Goal: Information Seeking & Learning: Learn about a topic

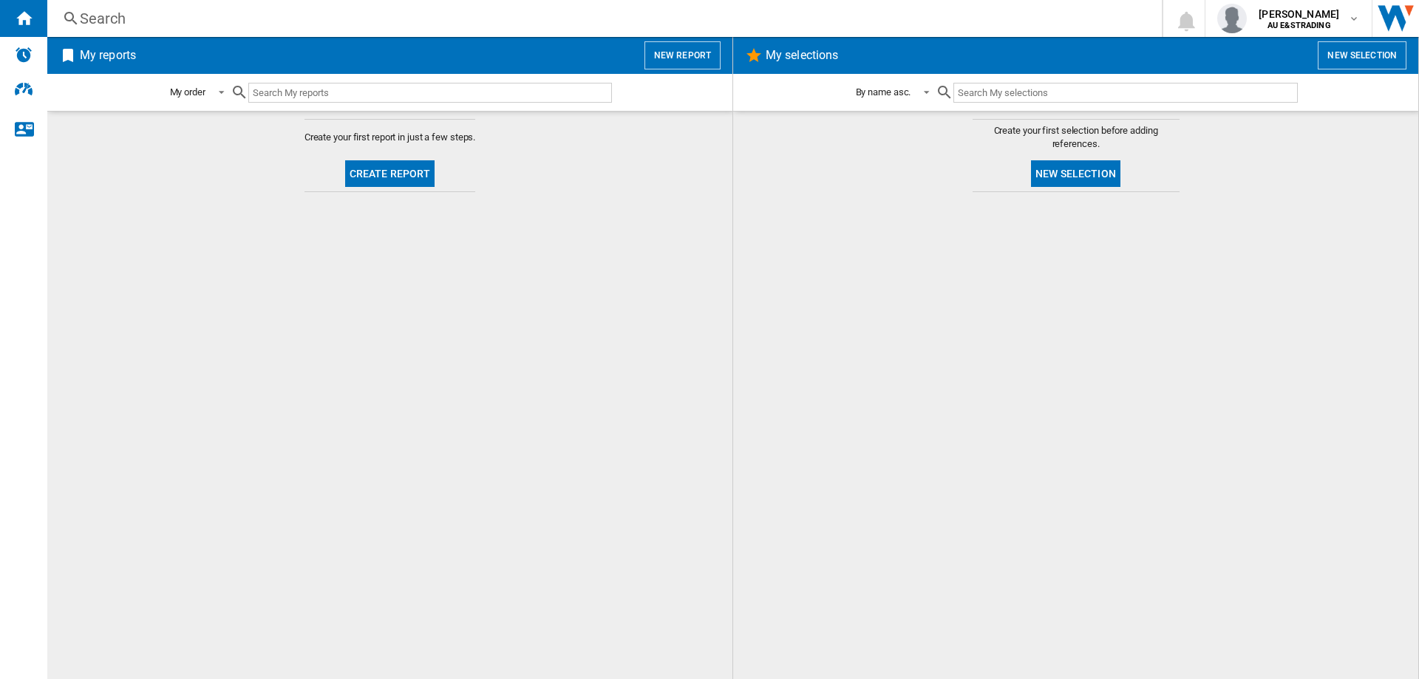
click at [108, 17] on div "Search" at bounding box center [602, 18] width 1044 height 21
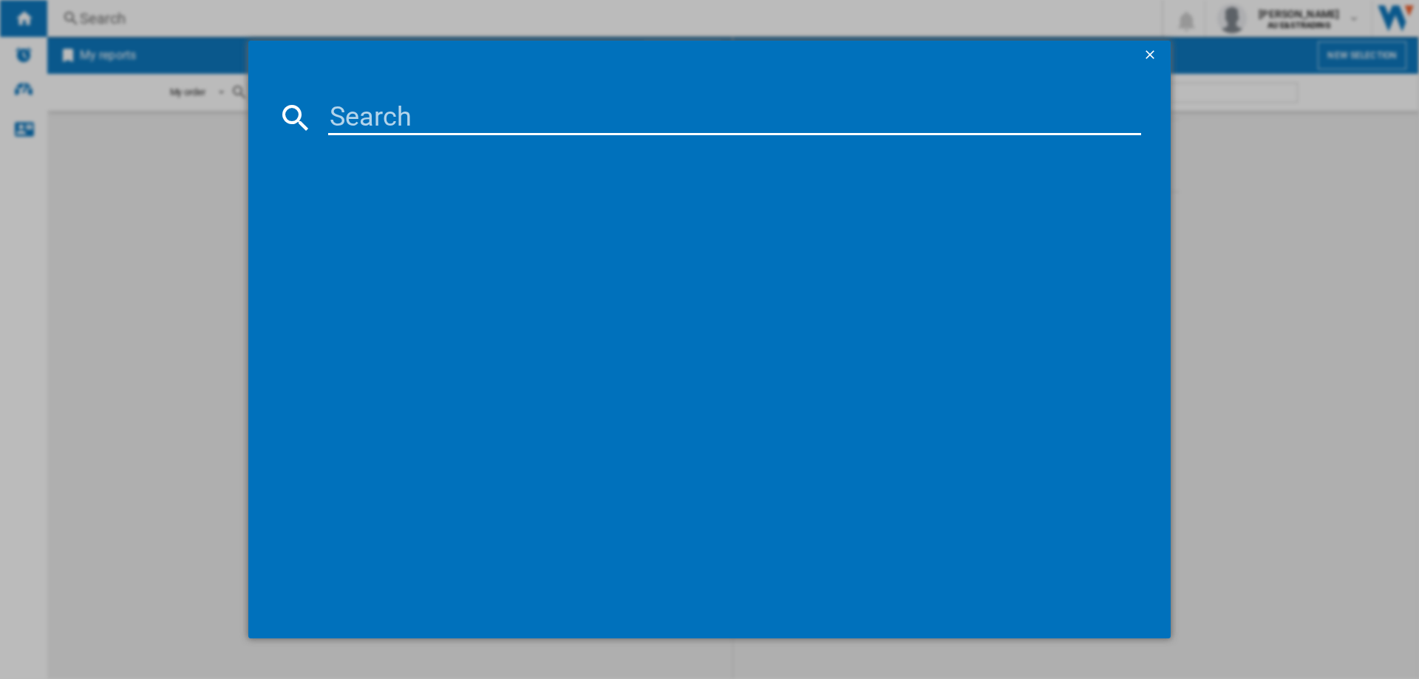
click at [356, 121] on input at bounding box center [734, 117] width 813 height 35
paste input "WL8058G1"
type input "WL8058G1"
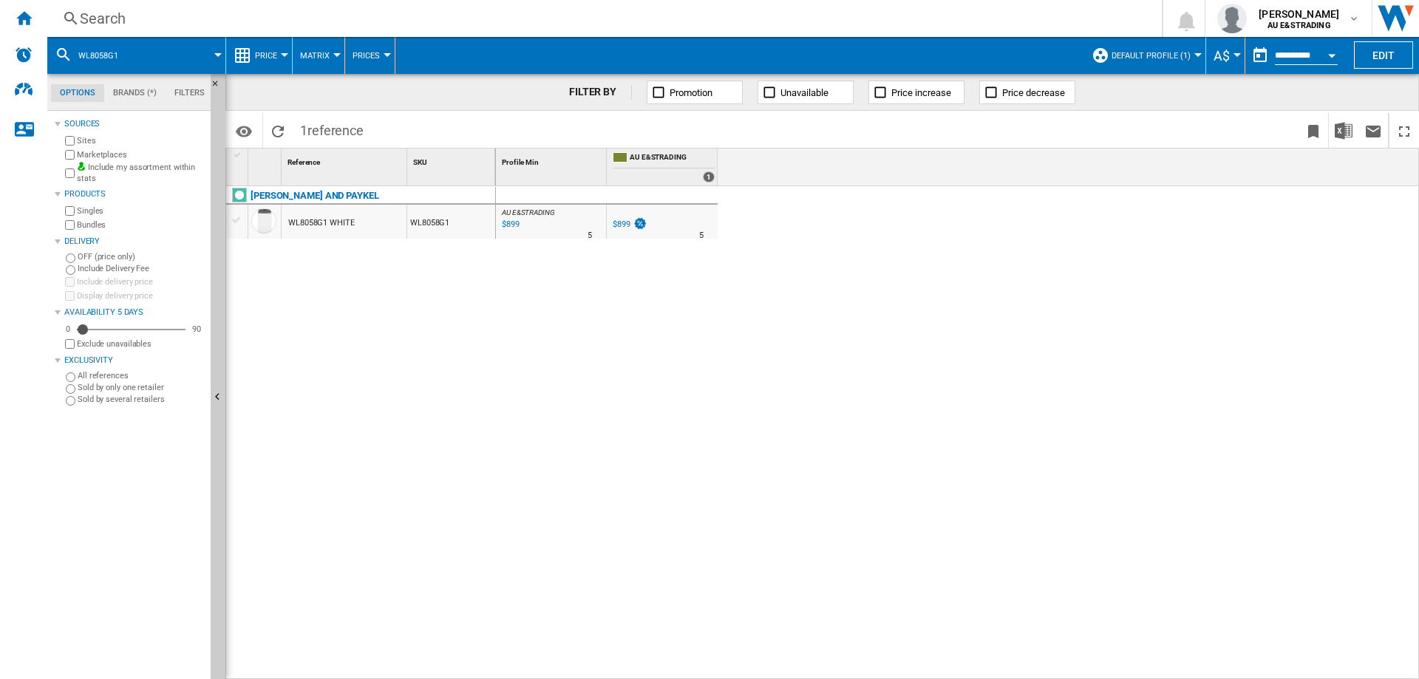
click at [319, 222] on div "WL8058G1 WHITE" at bounding box center [321, 223] width 67 height 34
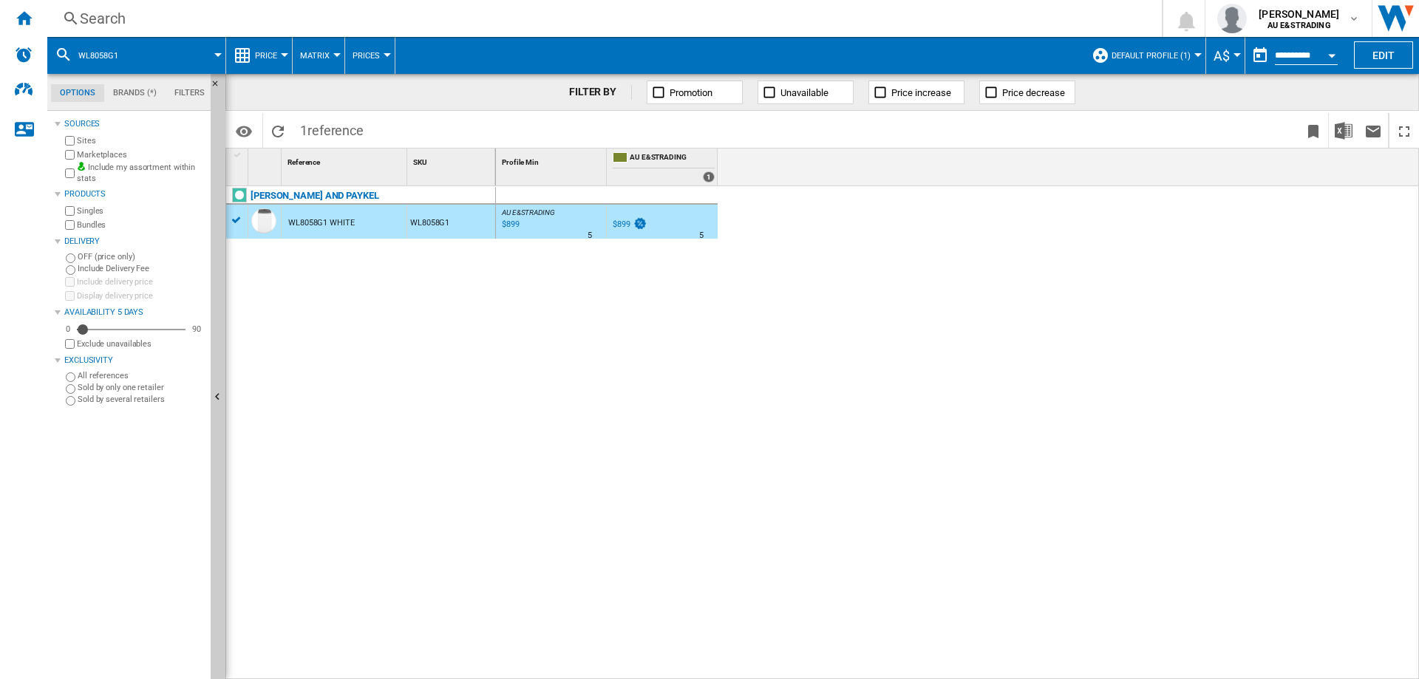
click at [421, 224] on div "WL8058G1" at bounding box center [451, 222] width 88 height 34
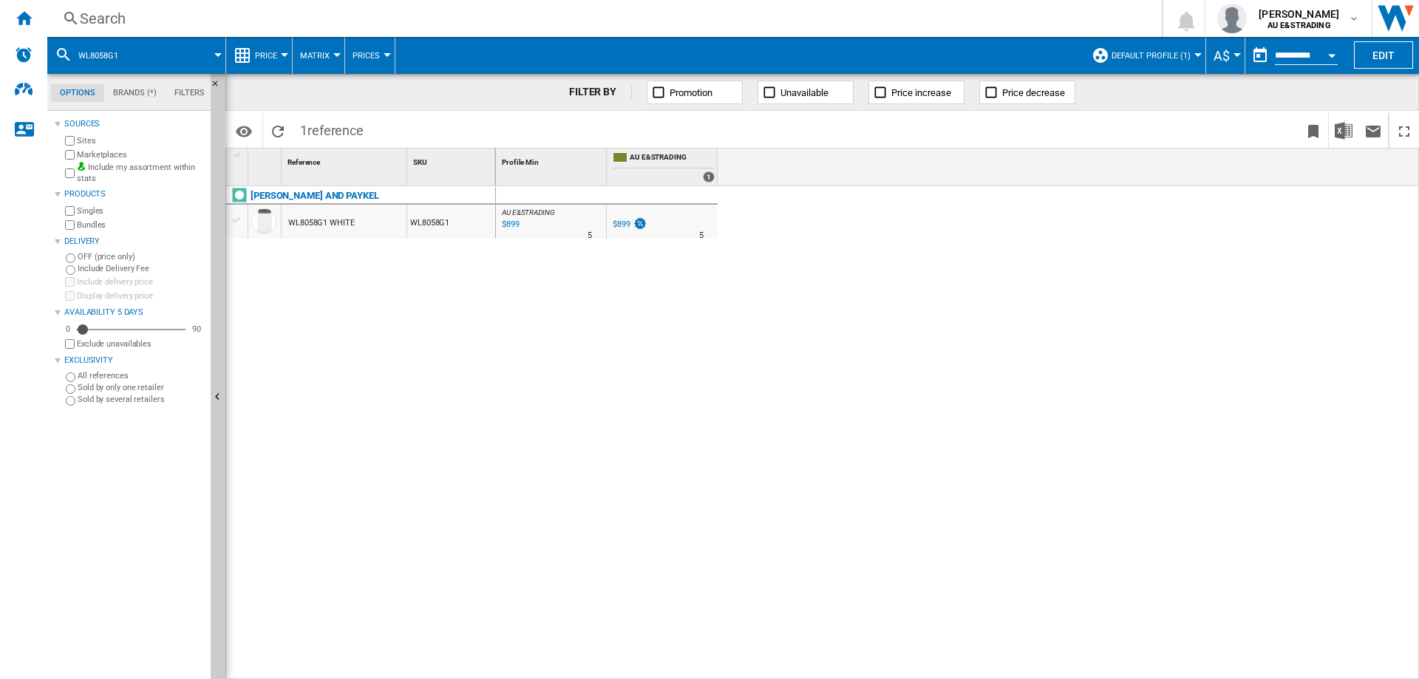
click at [354, 221] on div "WL8058G1 WHITE" at bounding box center [344, 222] width 125 height 34
click at [661, 95] on ng-md-icon at bounding box center [658, 92] width 15 height 15
click at [653, 92] on ng-md-icon at bounding box center [658, 92] width 15 height 15
click at [124, 92] on md-tab-item "Brands (*)" at bounding box center [134, 93] width 61 height 18
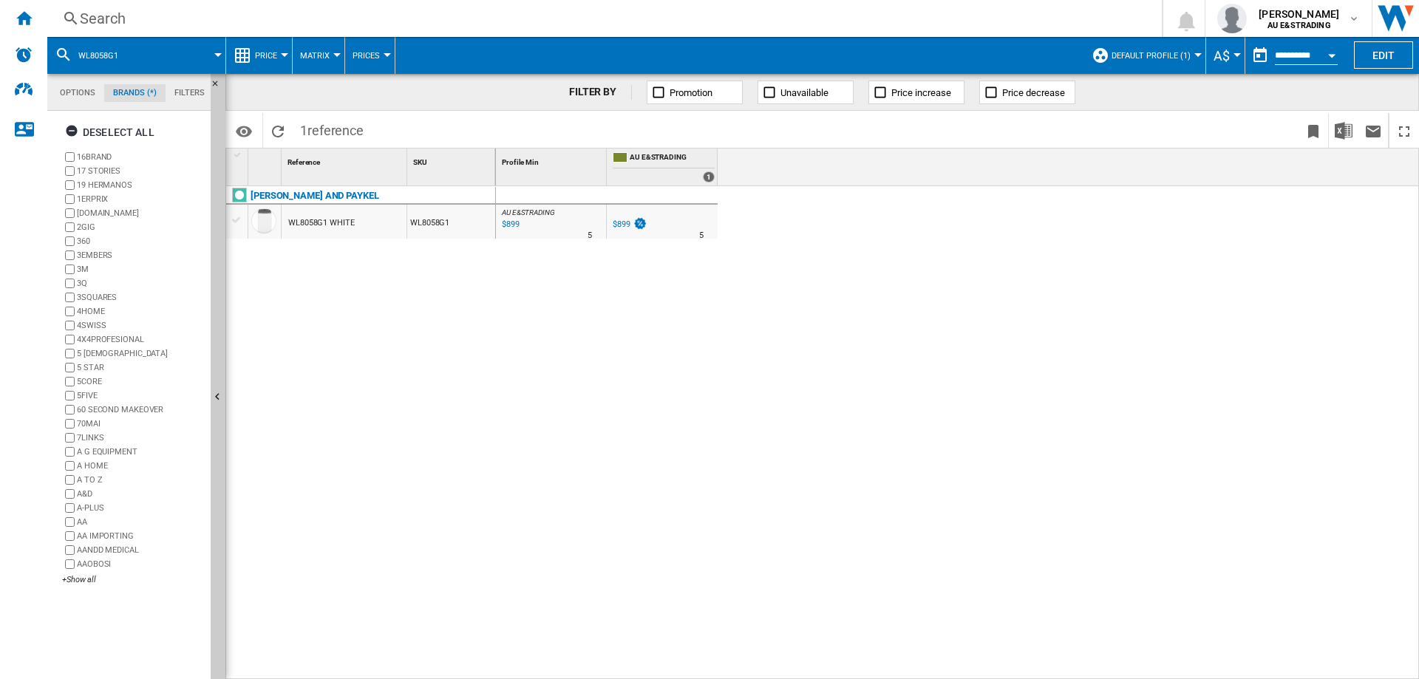
click at [191, 92] on md-tab-item "Filters" at bounding box center [190, 93] width 48 height 18
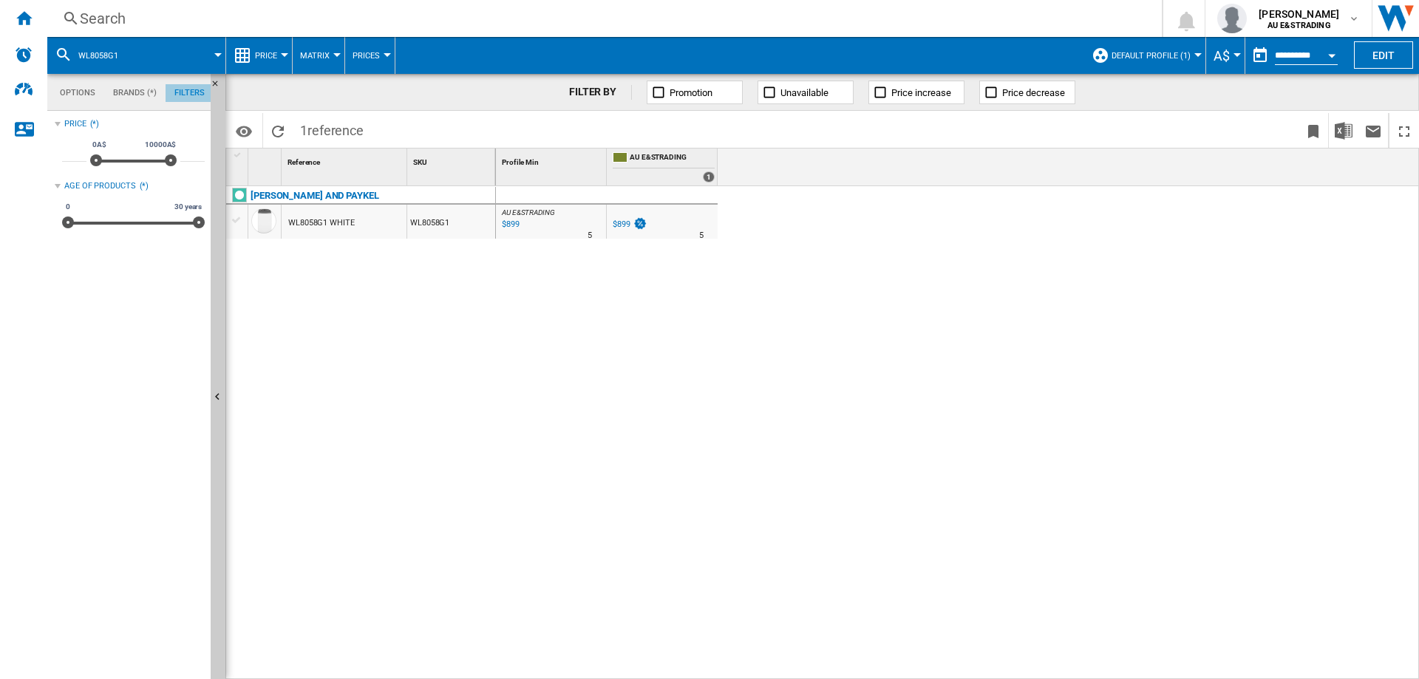
scroll to position [96, 0]
click at [113, 93] on md-tab-item "Brands (*)" at bounding box center [134, 93] width 61 height 18
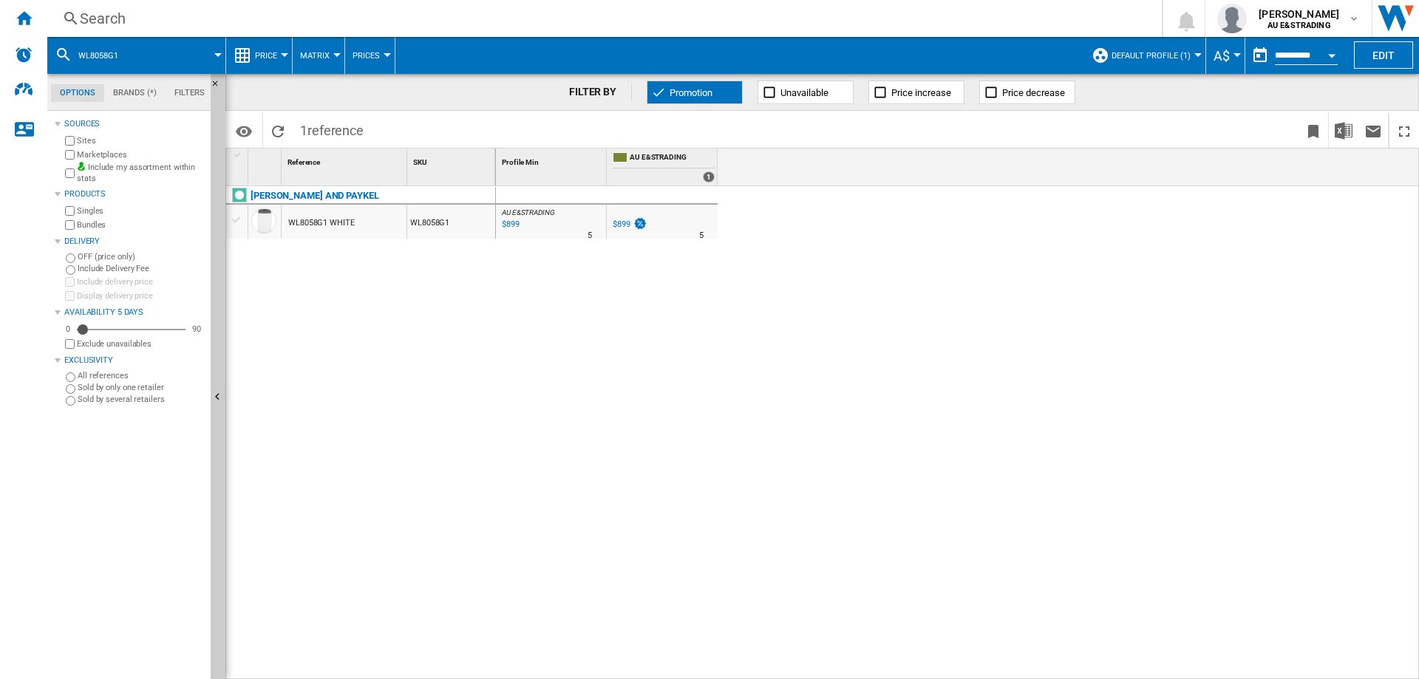
click at [654, 90] on ng-md-icon at bounding box center [658, 92] width 15 height 15
click at [26, 91] on img "Digital Shelf Intelligence" at bounding box center [24, 89] width 18 height 13
click at [28, 89] on img "Digital Shelf Intelligence" at bounding box center [24, 89] width 18 height 13
click at [221, 398] on ng-md-icon "Hide" at bounding box center [220, 399] width 18 height 18
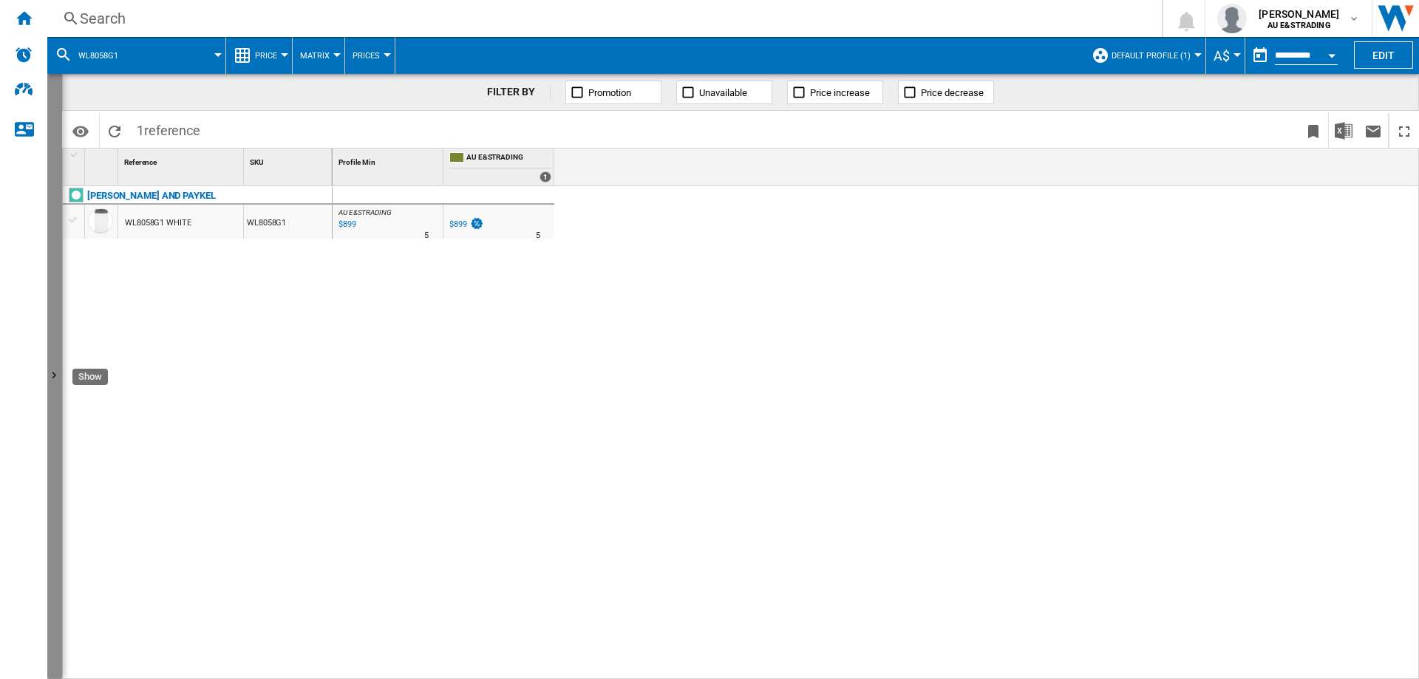
click at [53, 371] on ng-md-icon "Show" at bounding box center [56, 378] width 18 height 18
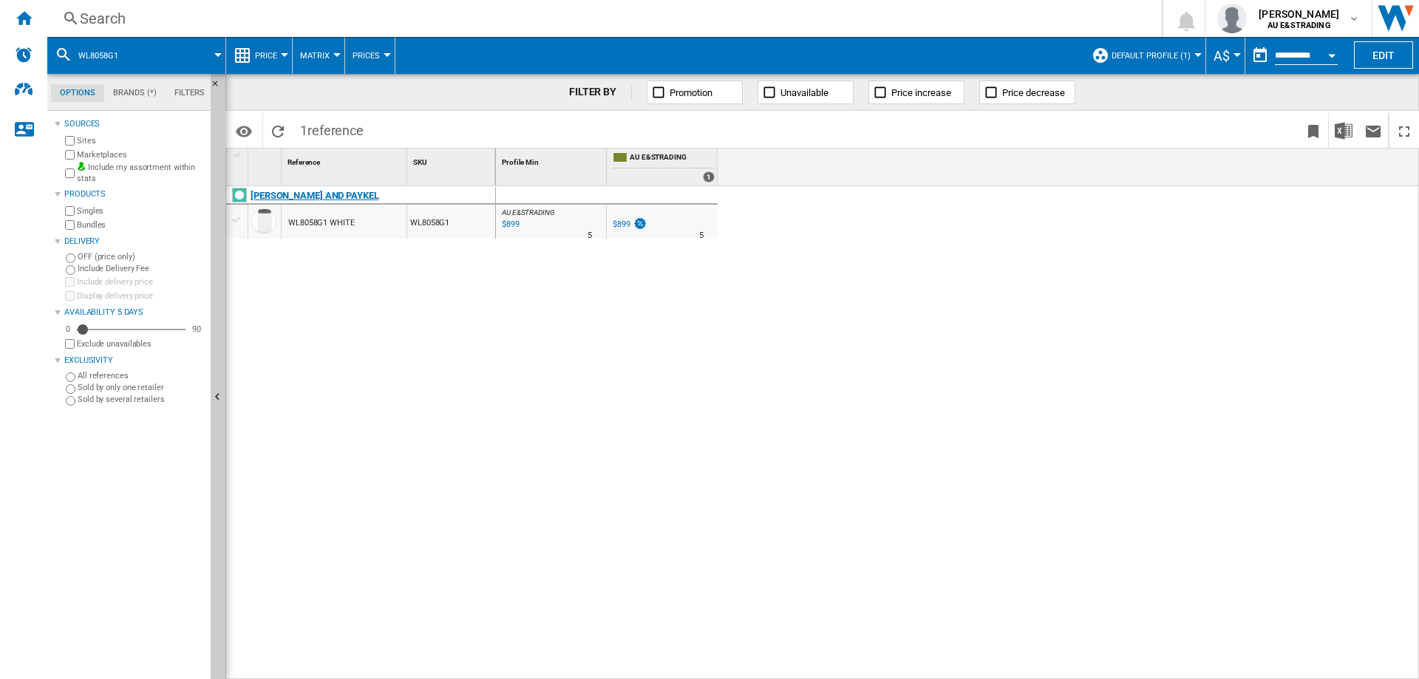
click at [239, 193] on div at bounding box center [239, 195] width 15 height 15
click at [317, 199] on div "[PERSON_NAME] AND PAYKEL" at bounding box center [315, 196] width 129 height 18
click at [544, 223] on div "AU E&STRADING : AU E&STRADING 0.0 % $899 % N/A 5 AU E&STRADING : AU E&STRADING" at bounding box center [551, 225] width 104 height 34
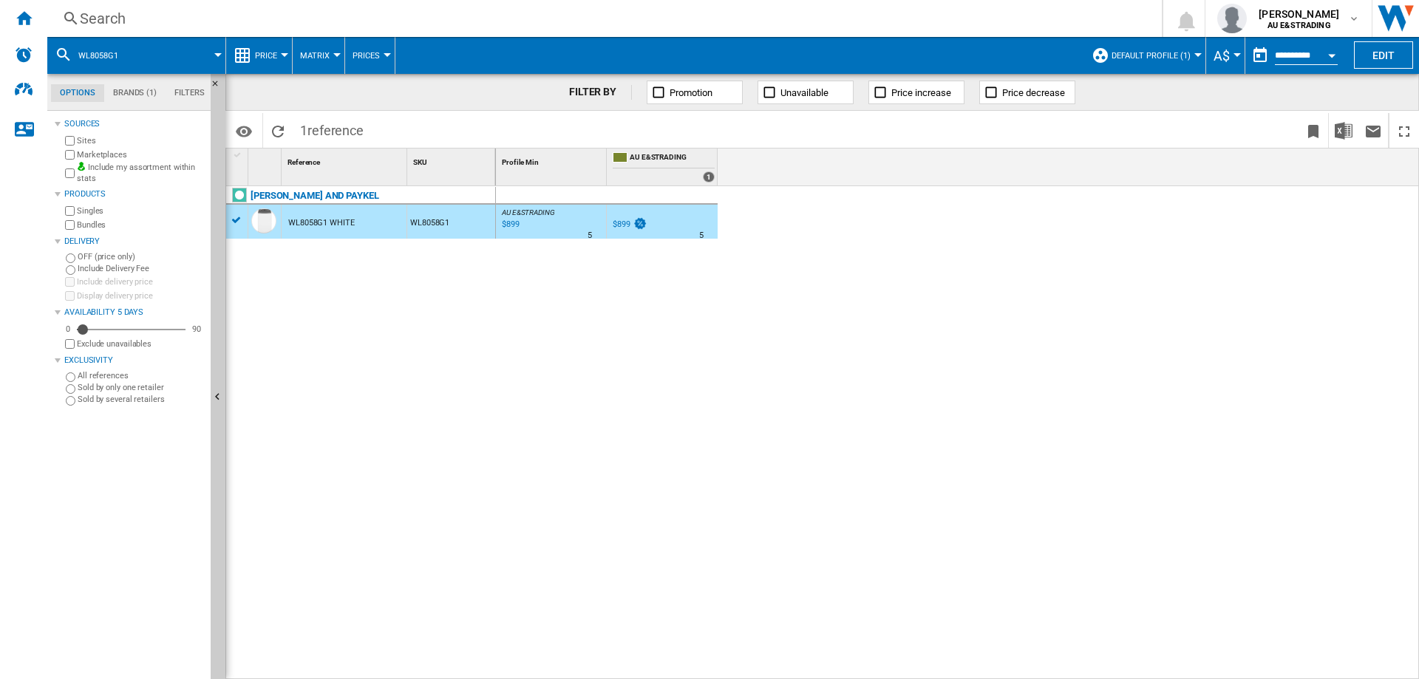
click at [544, 223] on div "AU E&STRADING : AU E&STRADING 0.0 % $899 % N/A 5 AU E&STRADING : AU E&STRADING" at bounding box center [551, 225] width 104 height 34
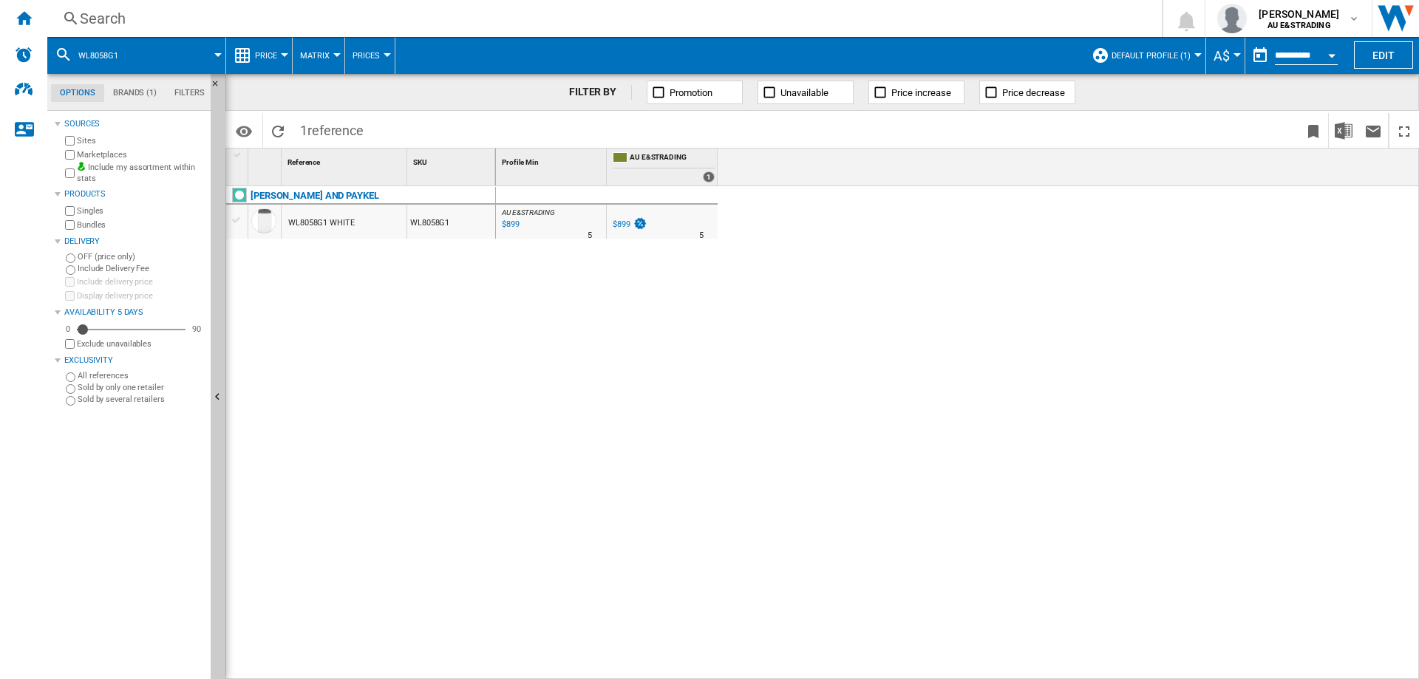
click at [544, 223] on div "AU E&STRADING : AU E&STRADING 0.0 % $899 % N/A 5 AU E&STRADING : AU E&STRADING" at bounding box center [551, 225] width 104 height 34
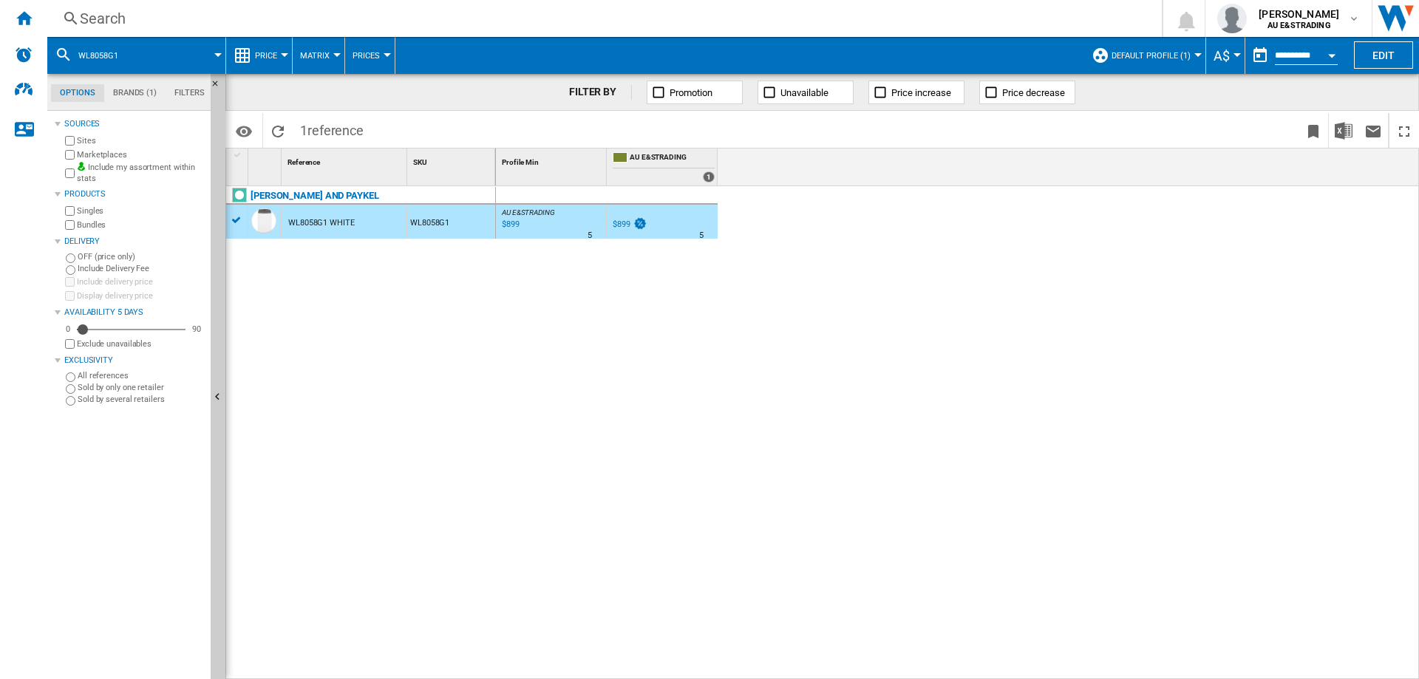
click at [689, 231] on div "AU E&STRADING 0.0 % $899 % N/A 5 AU E&STRADING" at bounding box center [662, 225] width 105 height 34
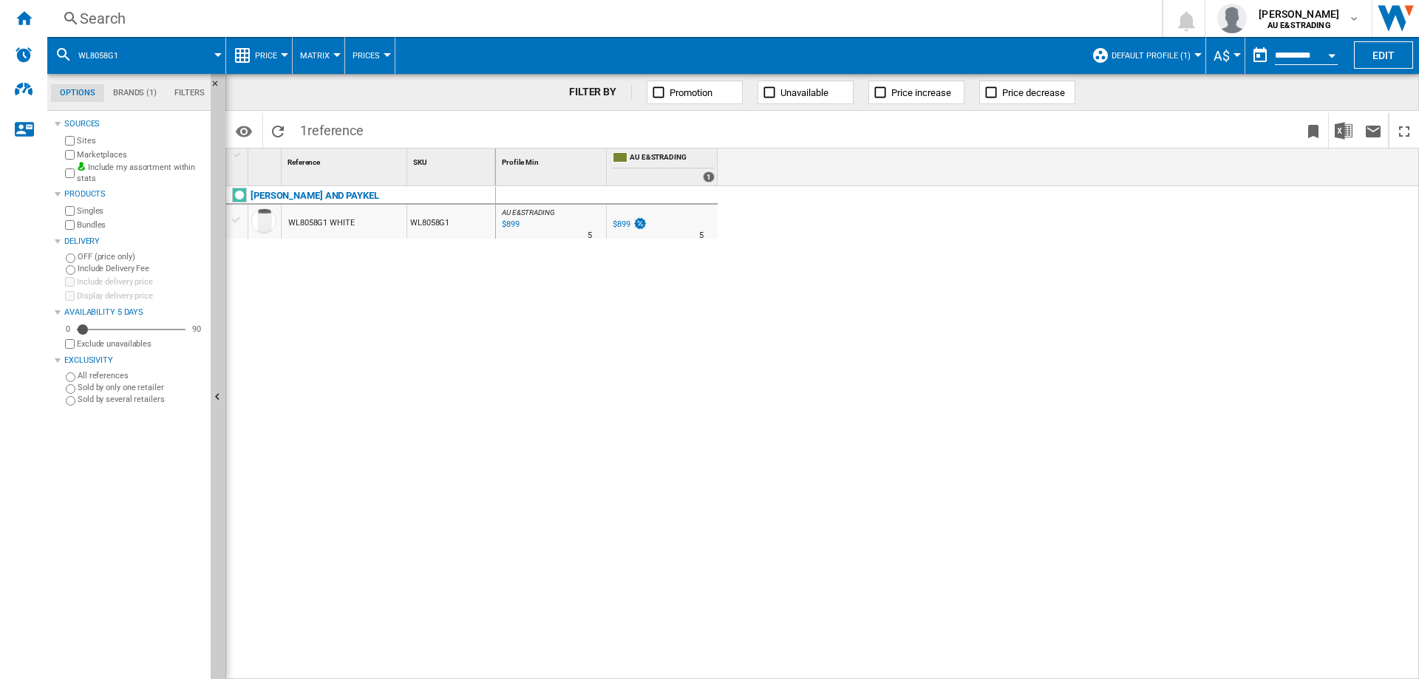
click at [689, 231] on div "AU E&STRADING 0.0 % $899 % N/A 5 AU E&STRADING" at bounding box center [662, 225] width 105 height 34
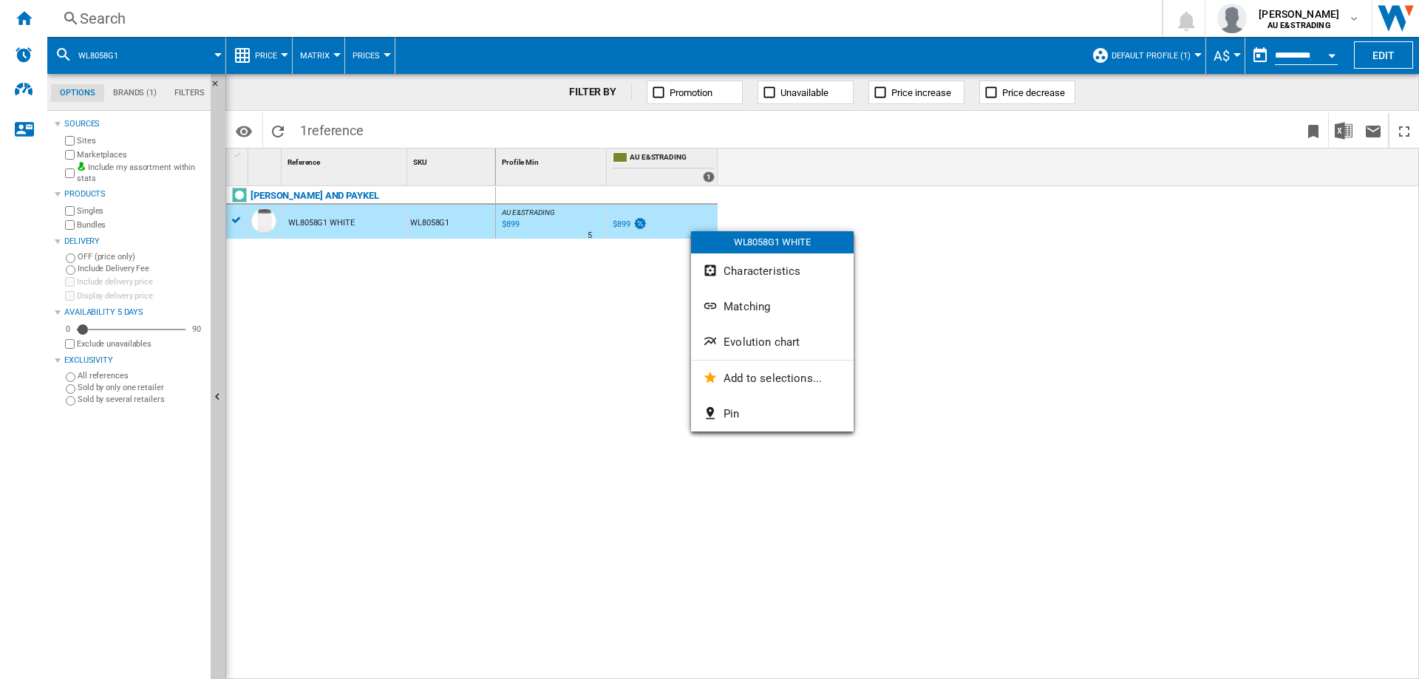
drag, startPoint x: 692, startPoint y: 231, endPoint x: 676, endPoint y: 231, distance: 16.3
click at [676, 231] on div at bounding box center [709, 339] width 1419 height 679
click at [676, 231] on div "AU E&STRADING 0.0 % $899 % N/A 5 AU E&STRADING" at bounding box center [662, 225] width 105 height 34
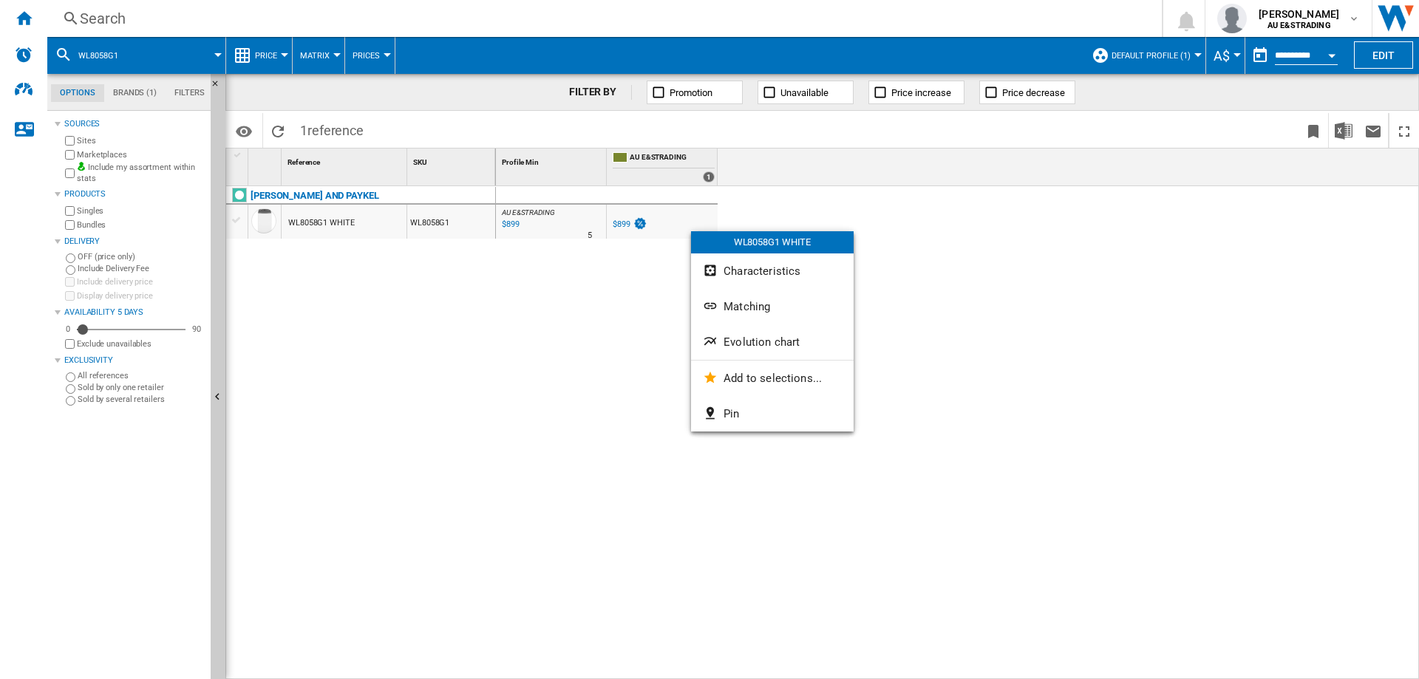
click at [676, 231] on div "AU E&STRADING 0.0 % $899 % N/A 5 AU E&STRADING" at bounding box center [662, 225] width 105 height 34
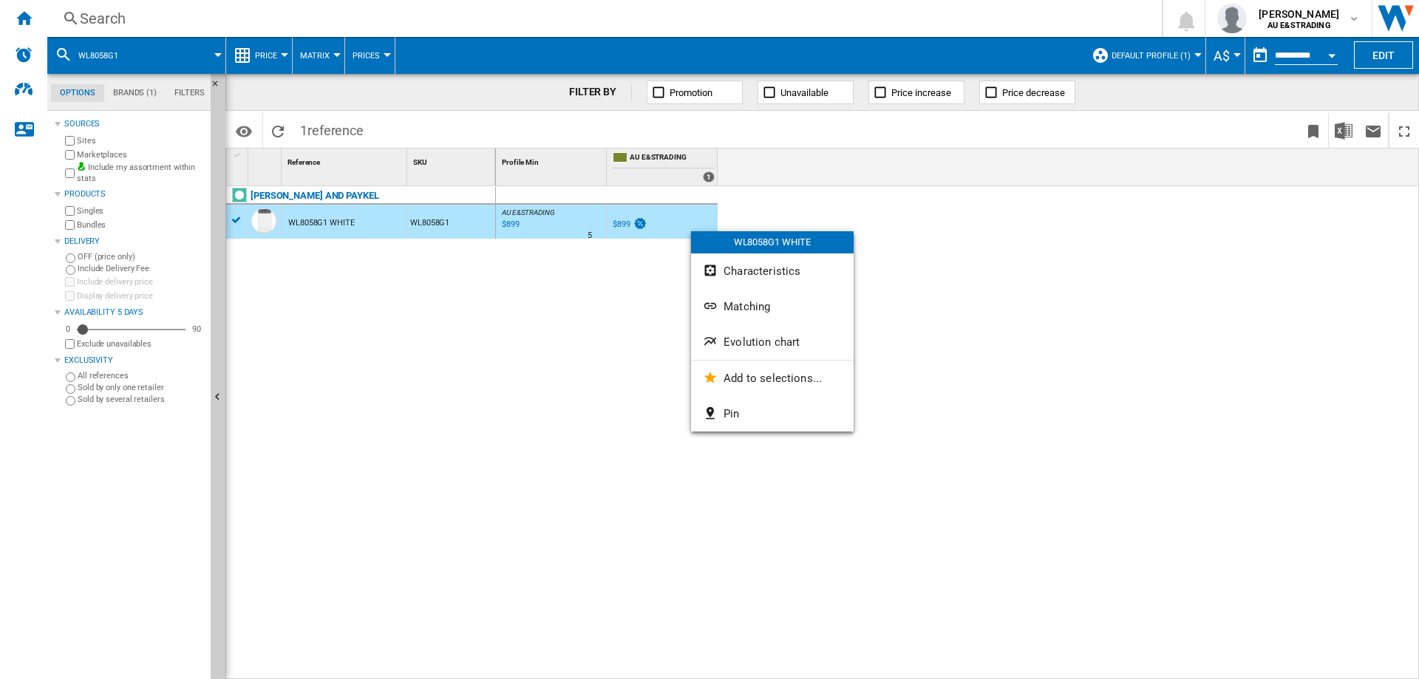
click at [676, 230] on div "AU E&STRADING 0.0 % $899 % N/A 5 AU E&STRADING" at bounding box center [662, 225] width 105 height 34
click at [603, 408] on div "AU E&STRADING : AU E&STRADING 0.0 % $899 % N/A 5 AU E&STRADING : AU E&STRADING …" at bounding box center [958, 433] width 924 height 494
click at [661, 228] on div "%" at bounding box center [658, 226] width 7 height 18
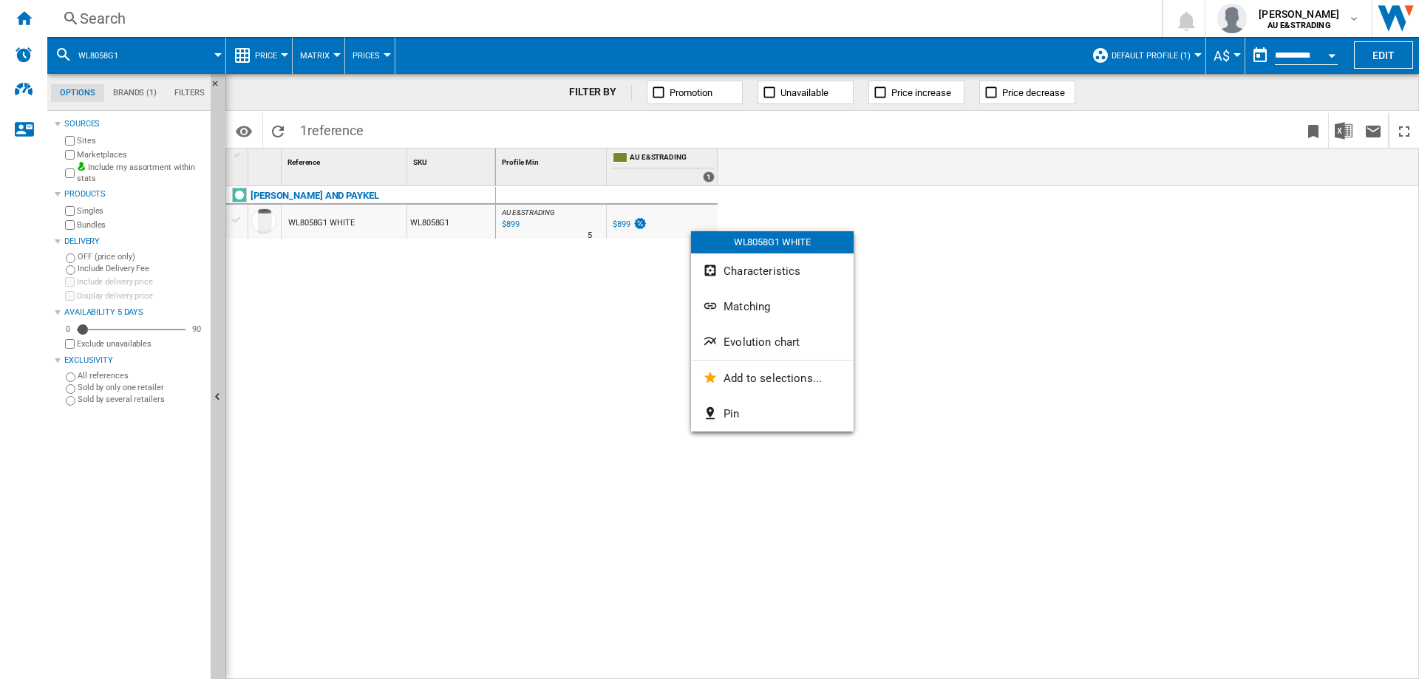
click at [661, 228] on div "%" at bounding box center [658, 226] width 7 height 18
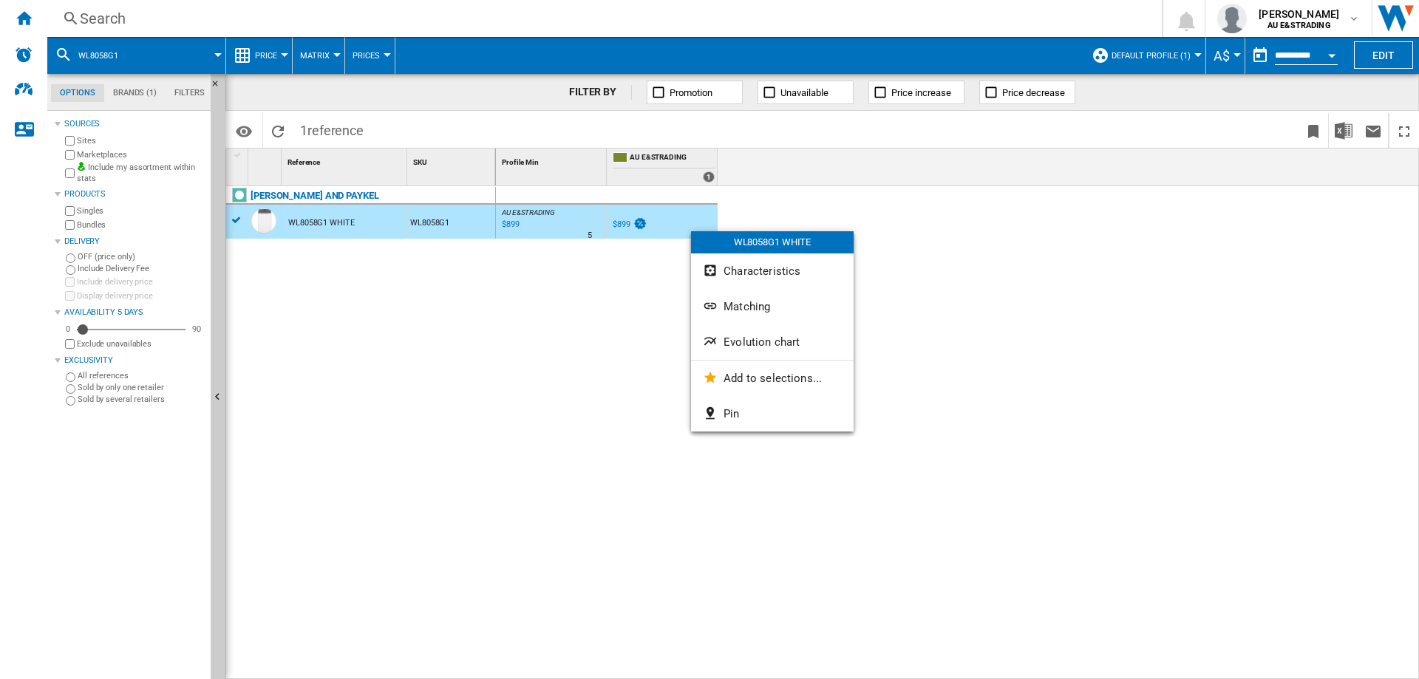
click at [473, 345] on div "FISHER AND PAYKEL WL8058G1 WHITE WL8058G1" at bounding box center [361, 429] width 270 height 486
click at [501, 370] on div "AU E&STRADING : AU E&STRADING 0.0 % $899 % N/A 5 AU E&STRADING : AU E&STRADING …" at bounding box center [958, 433] width 924 height 494
click at [1076, 325] on div "AU E&STRADING : AU E&STRADING 0.0 % $899 % N/A 5 AU E&STRADING : AU E&STRADING …" at bounding box center [958, 433] width 924 height 494
click at [1345, 18] on div "leigh freeman AU E&STRADING" at bounding box center [1300, 19] width 95 height 24
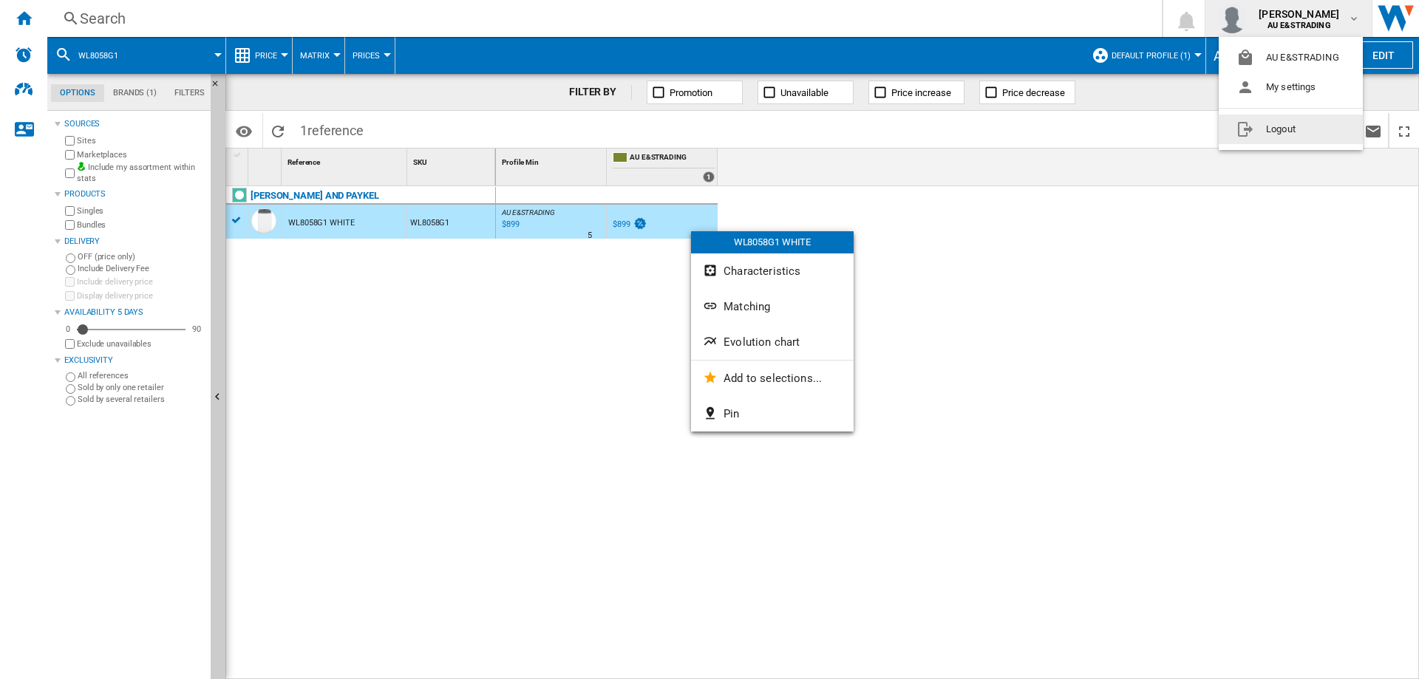
click at [1270, 193] on md-backdrop at bounding box center [709, 339] width 1419 height 679
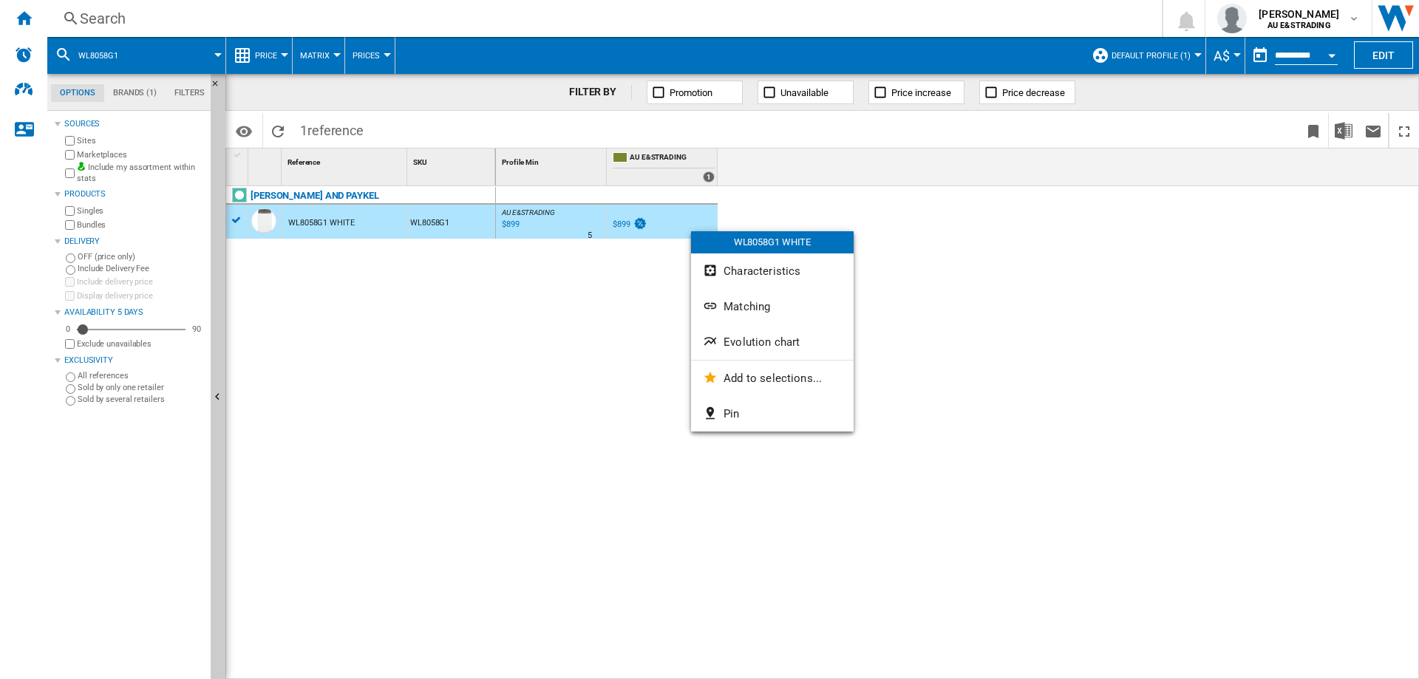
click at [1187, 55] on span "Default profile (1)" at bounding box center [1151, 56] width 79 height 10
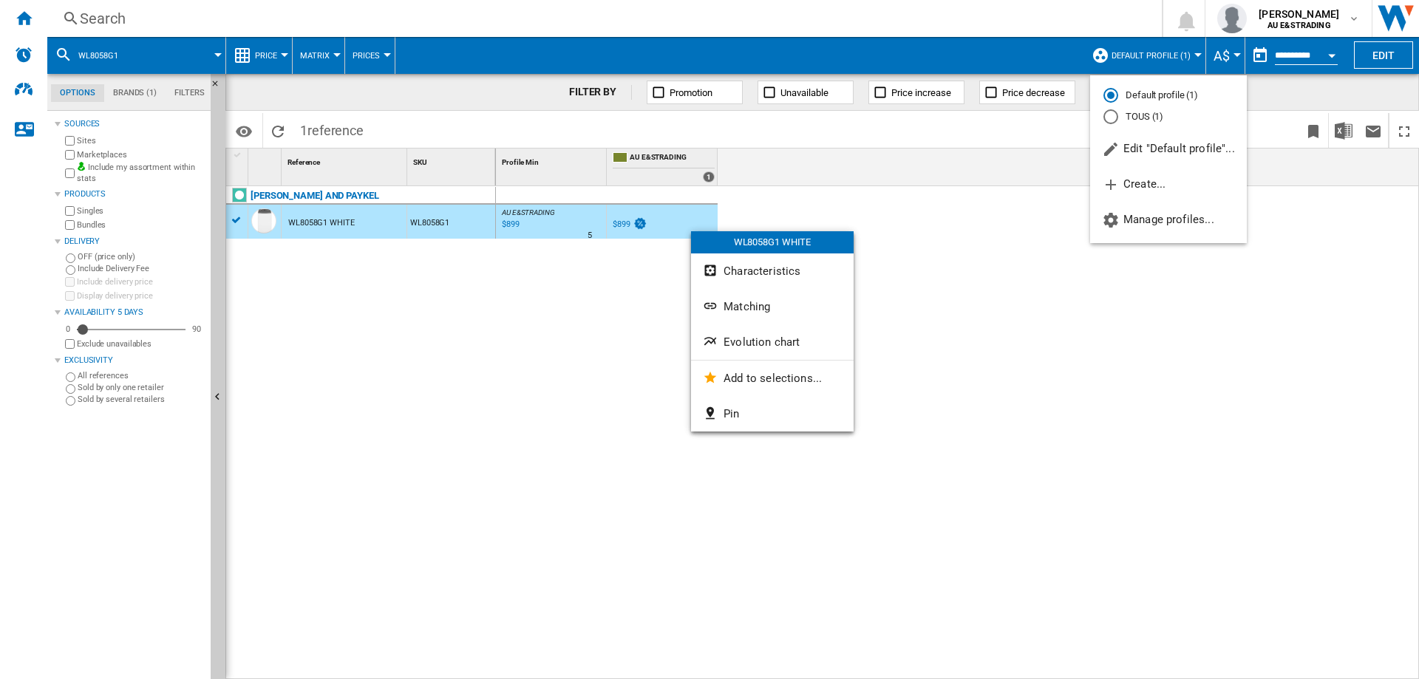
click at [1187, 402] on md-backdrop at bounding box center [709, 339] width 1419 height 679
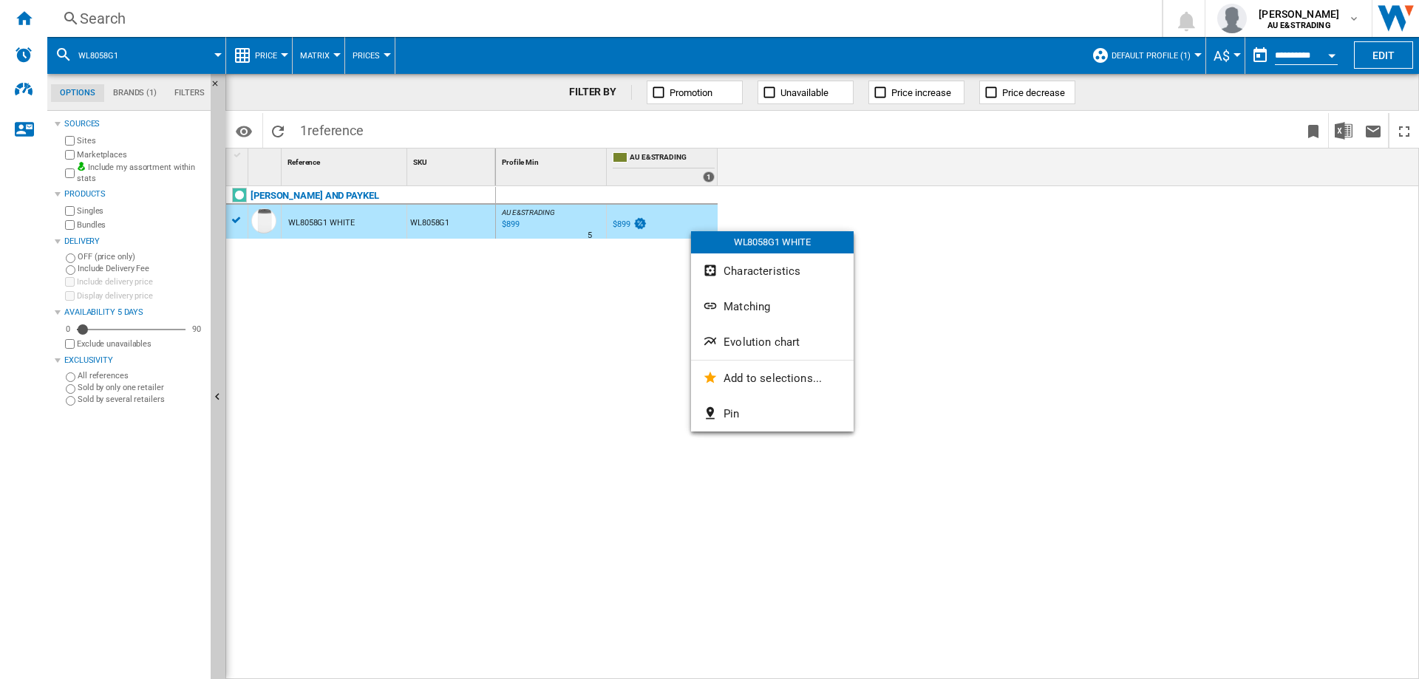
click at [1234, 55] on div "Currency" at bounding box center [1237, 55] width 7 height 4
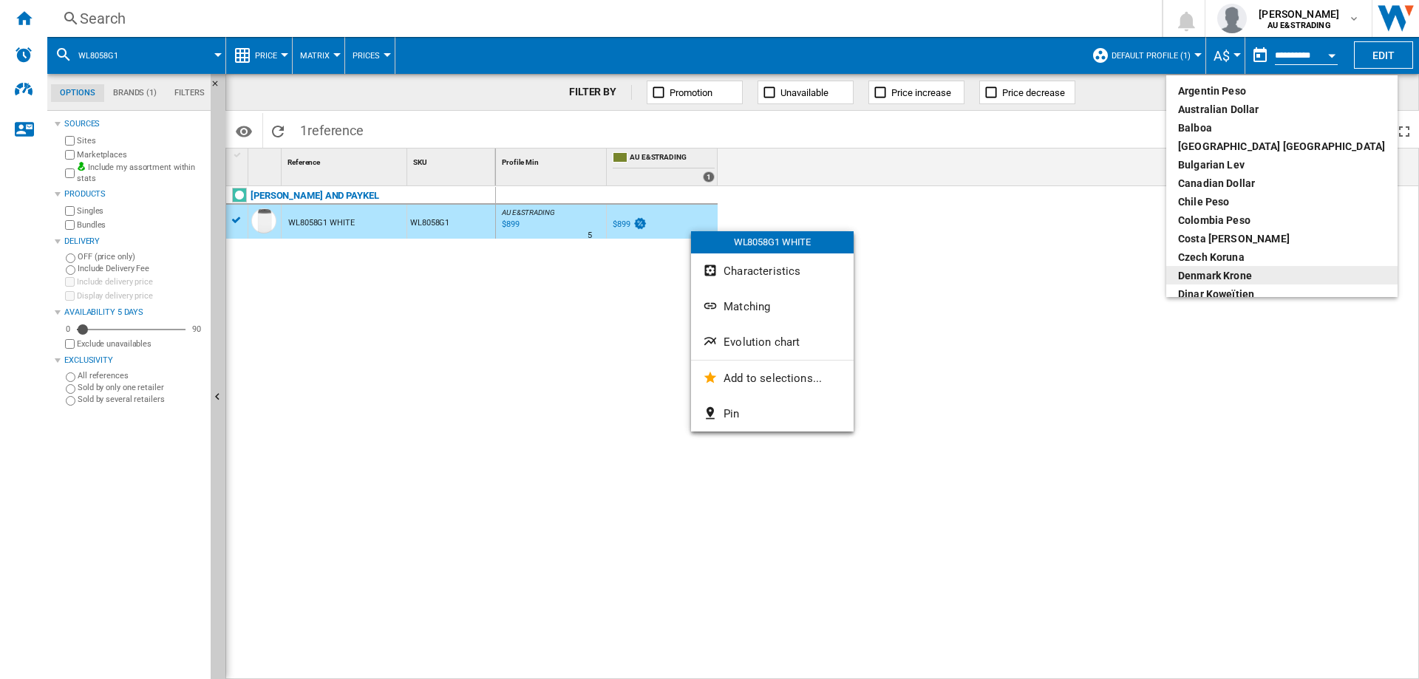
click at [1151, 308] on md-backdrop at bounding box center [709, 339] width 1419 height 679
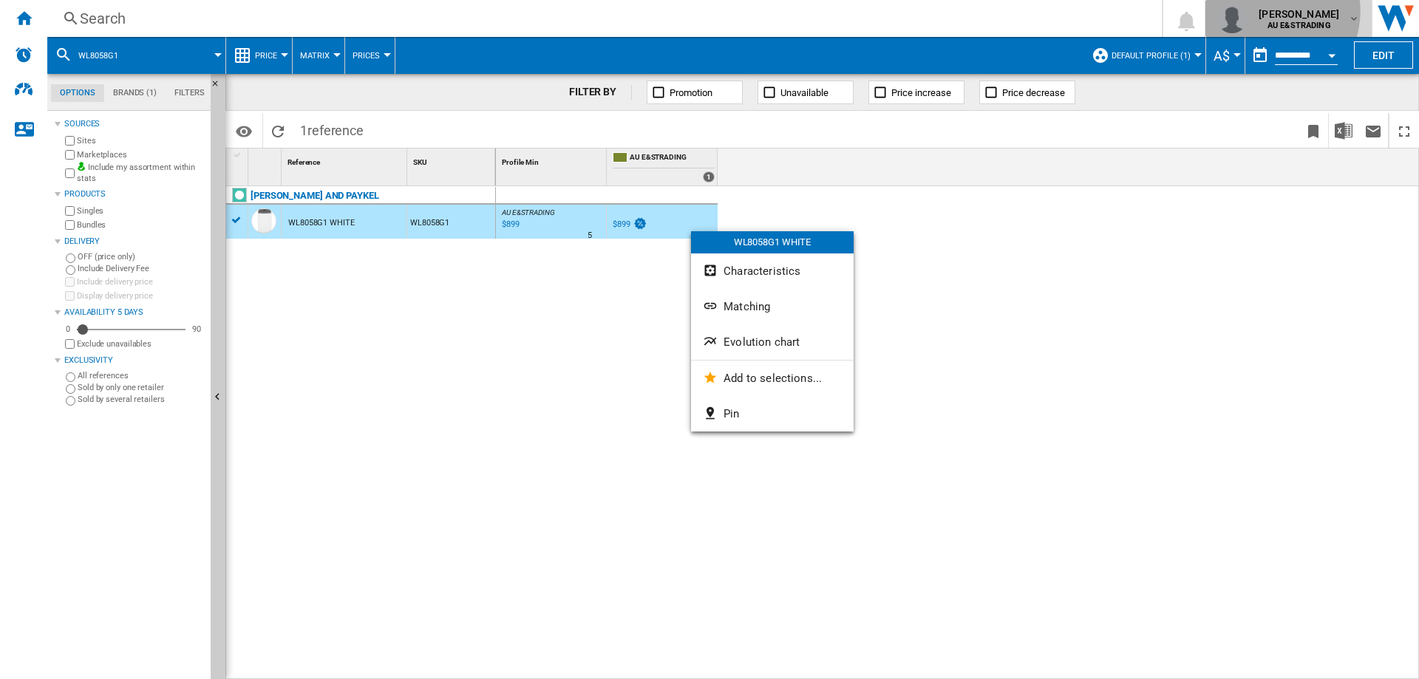
click at [1283, 11] on span "[PERSON_NAME]" at bounding box center [1299, 14] width 81 height 15
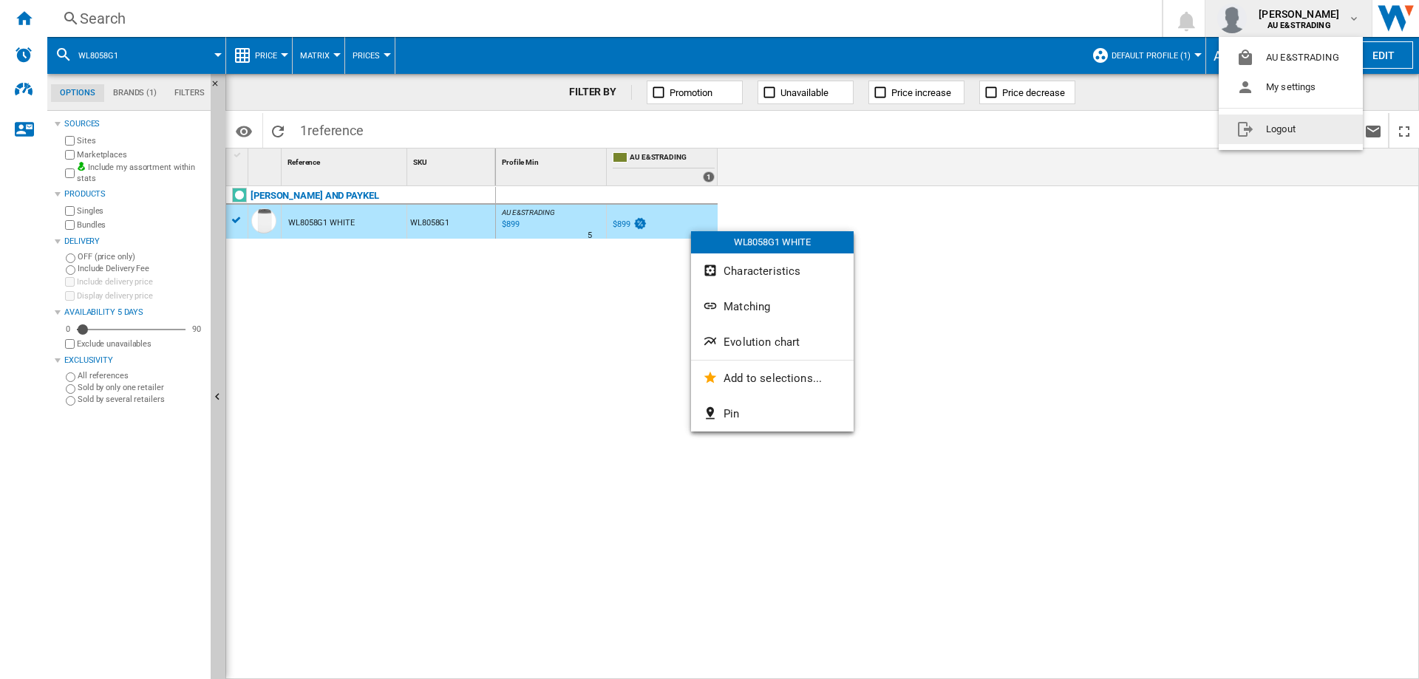
click at [1274, 248] on md-backdrop at bounding box center [709, 339] width 1419 height 679
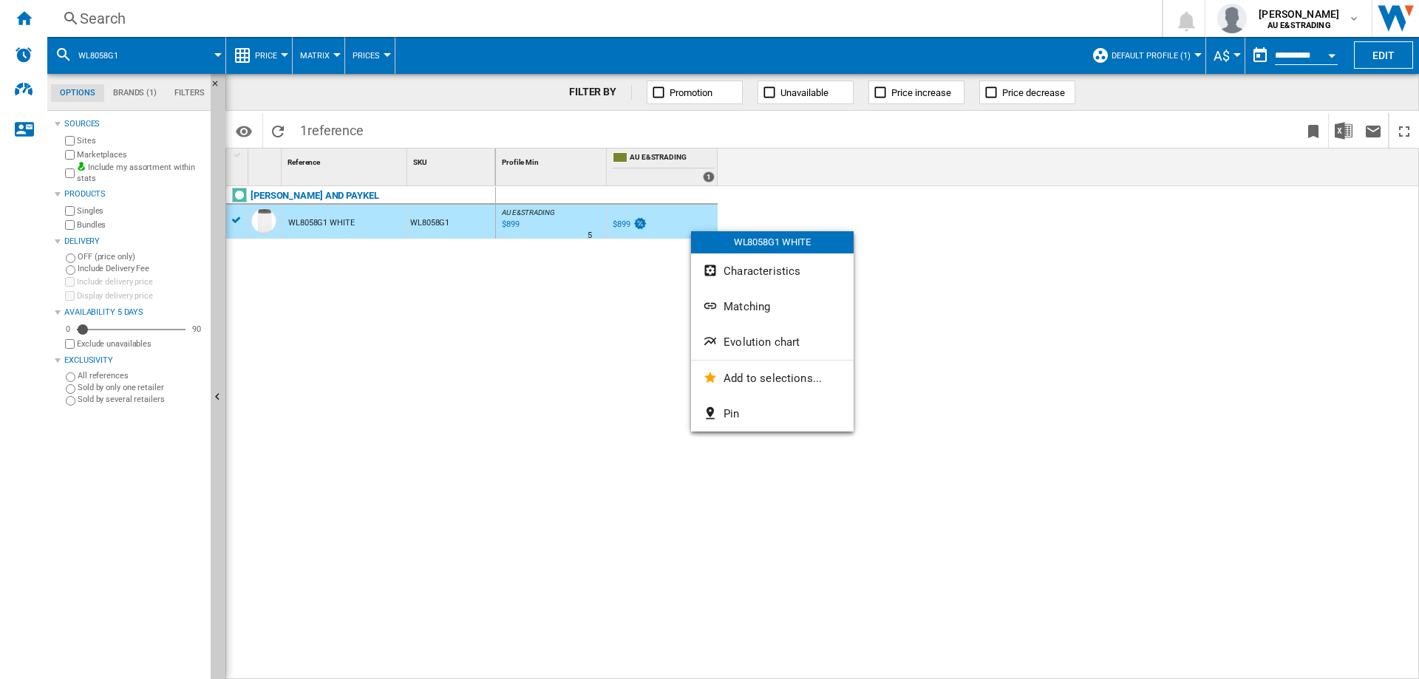
click at [1276, 231] on div "AU E&STRADING : AU E&STRADING 0.0 % $899 % N/A 5 AU E&STRADING : AU E&STRADING …" at bounding box center [958, 433] width 924 height 494
click at [1355, 21] on md-icon "button" at bounding box center [1354, 19] width 12 height 12
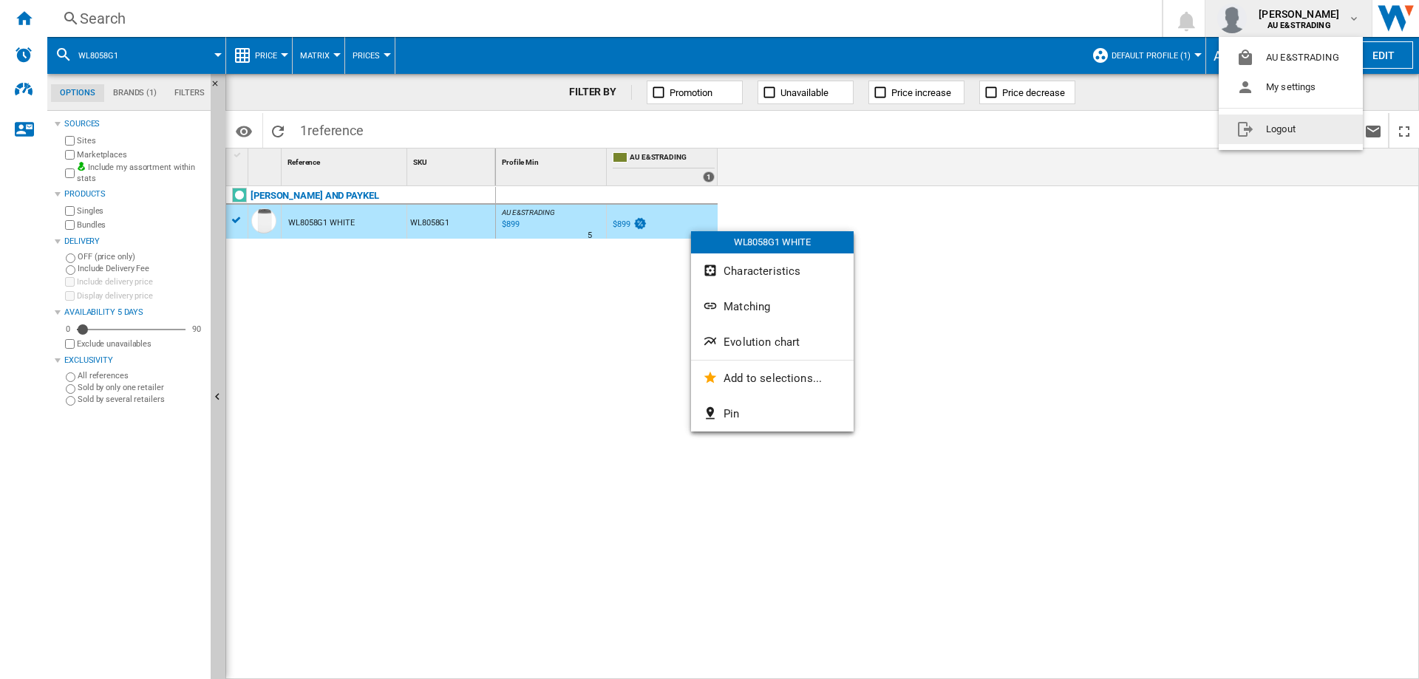
click at [1280, 131] on button "Logout" at bounding box center [1291, 130] width 144 height 30
